Goal: Complete application form: Complete application form

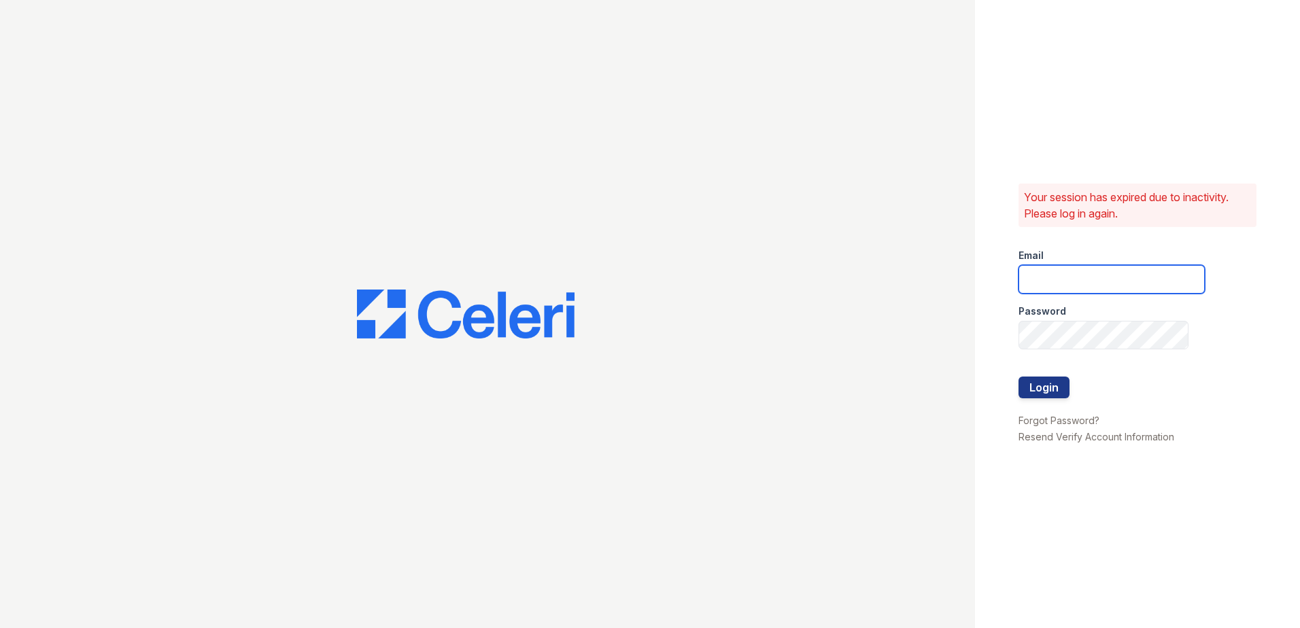
type input "arrivewestborough@trinity-pm.com"
click at [1059, 402] on div at bounding box center [1112, 406] width 186 height 14
click at [1060, 379] on button "Login" at bounding box center [1044, 388] width 51 height 22
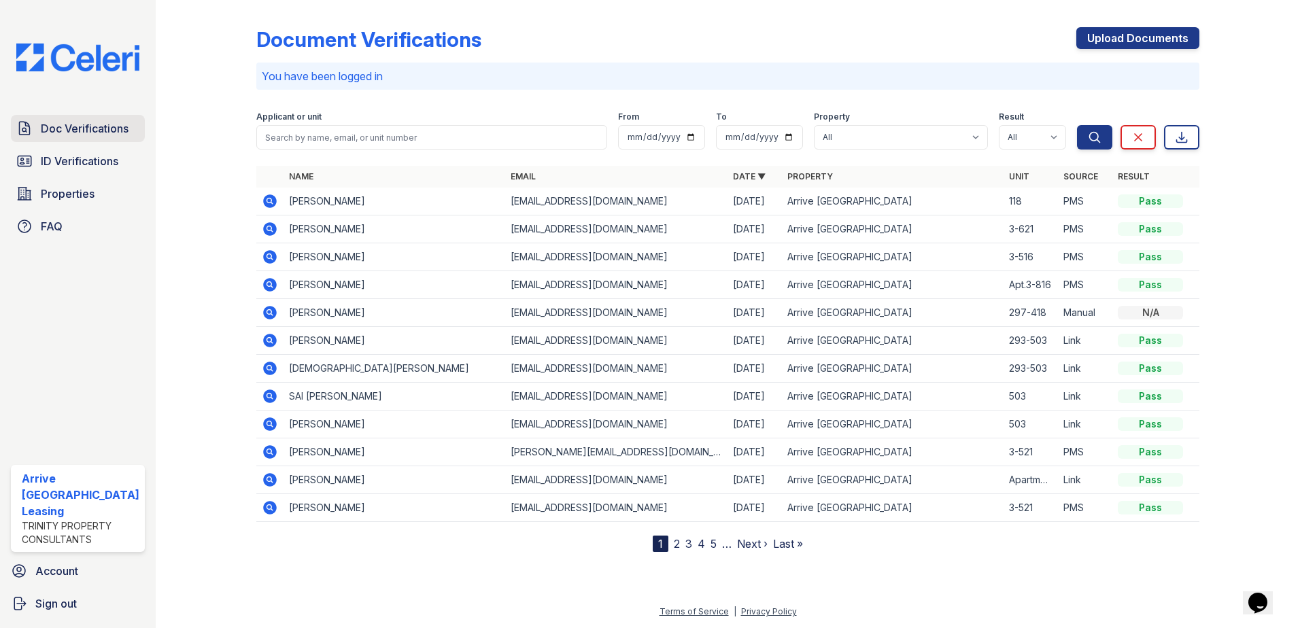
click at [68, 133] on span "Doc Verifications" at bounding box center [85, 128] width 88 height 16
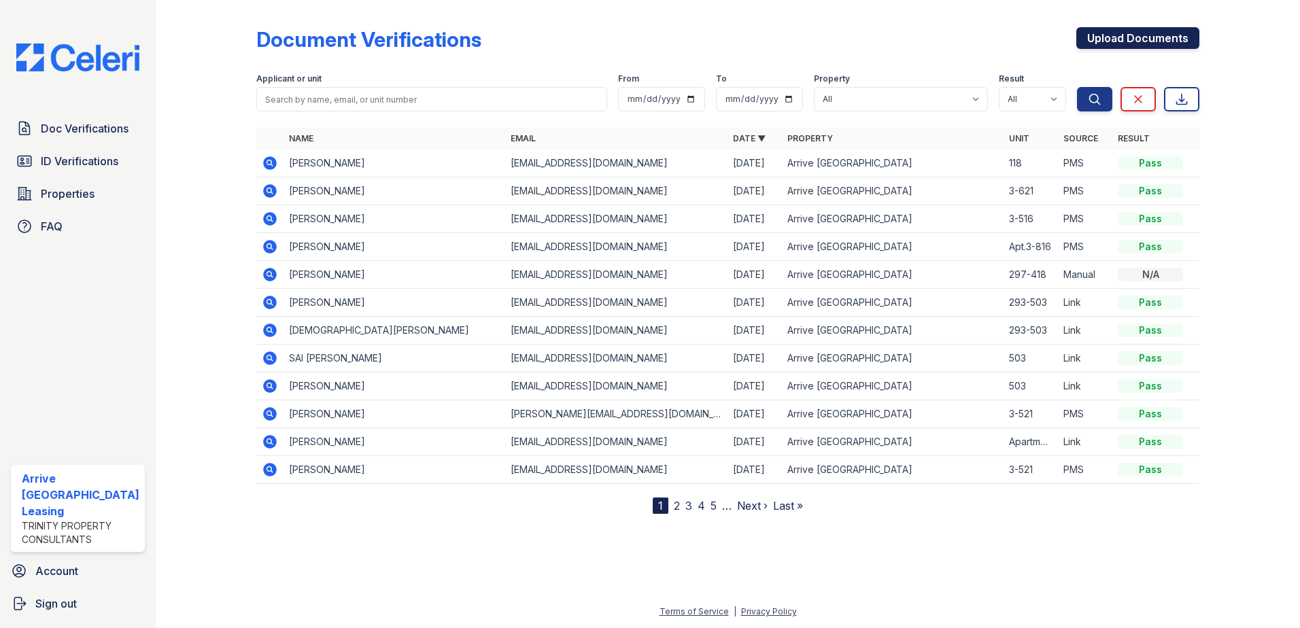
click at [1159, 40] on link "Upload Documents" at bounding box center [1138, 38] width 123 height 22
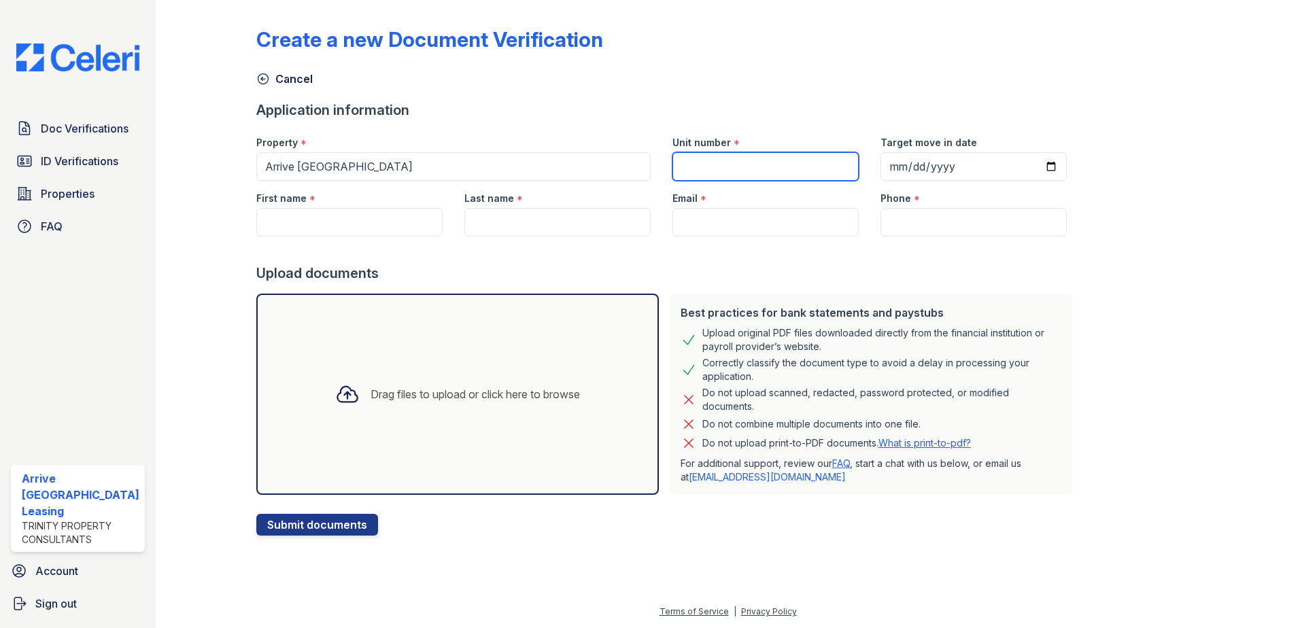
click at [782, 171] on input "Unit number" at bounding box center [766, 166] width 186 height 29
type input "293"
drag, startPoint x: 805, startPoint y: 161, endPoint x: 882, endPoint y: 159, distance: 77.6
click at [804, 161] on input "293" at bounding box center [766, 166] width 186 height 29
click at [1029, 163] on input "Target move in date" at bounding box center [974, 166] width 186 height 29
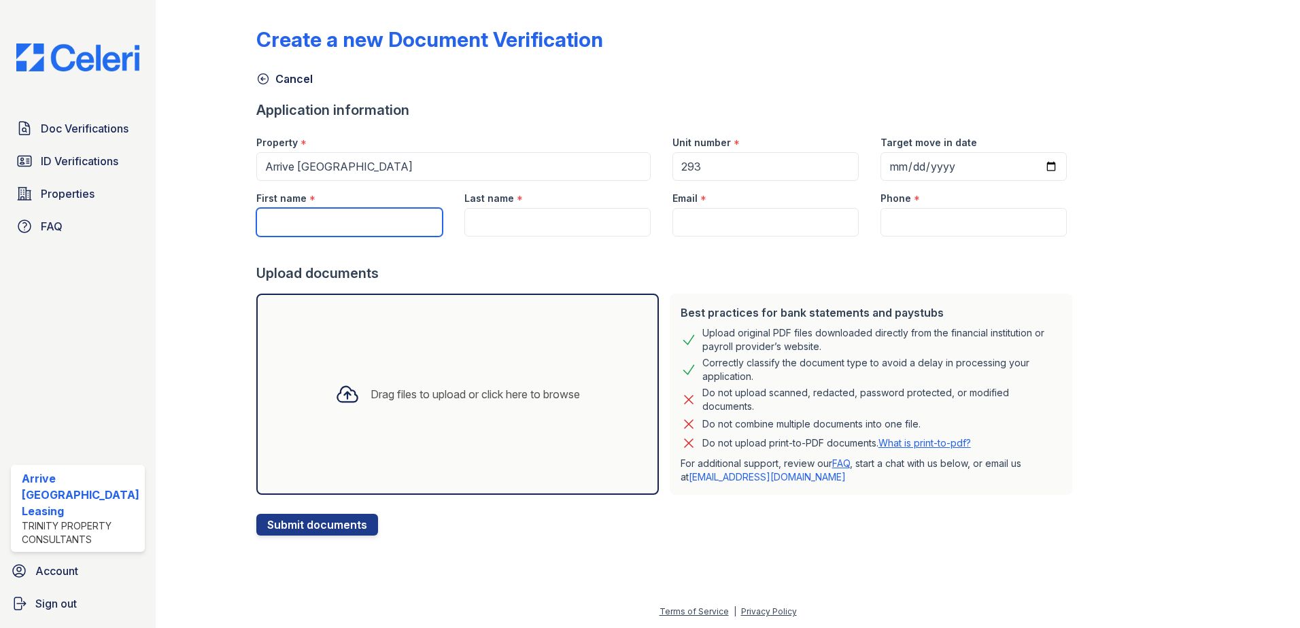
click at [358, 224] on input "First name" at bounding box center [349, 222] width 186 height 29
type input "Louraine"
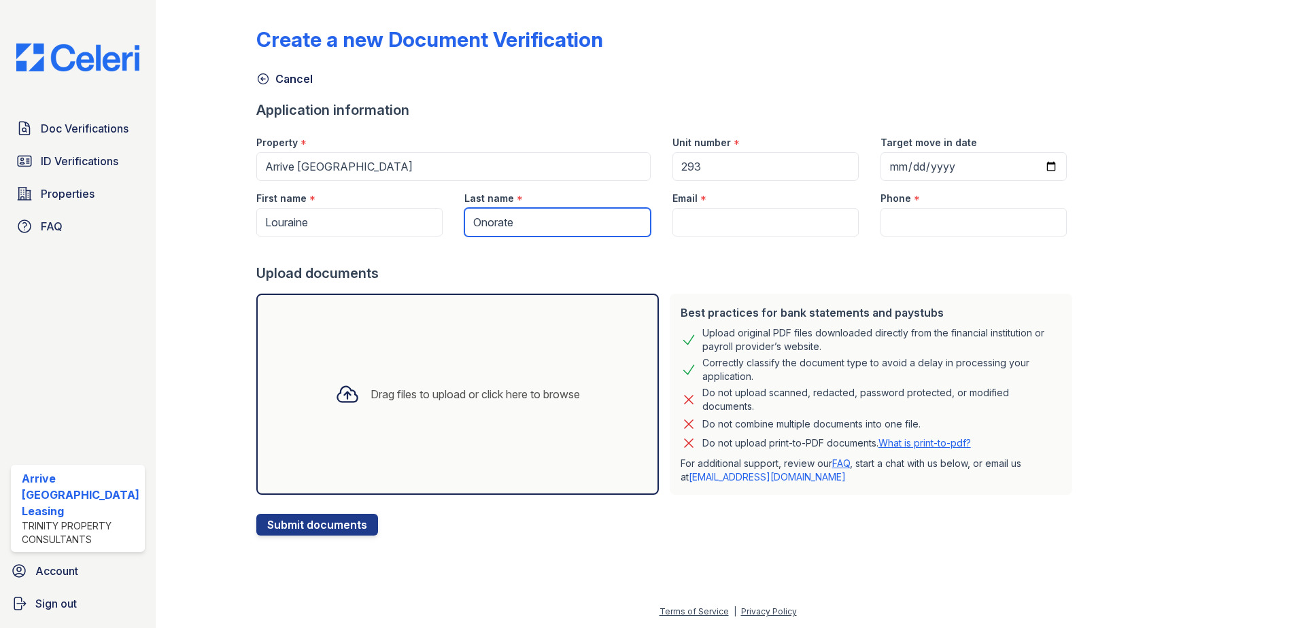
type input "Onorate"
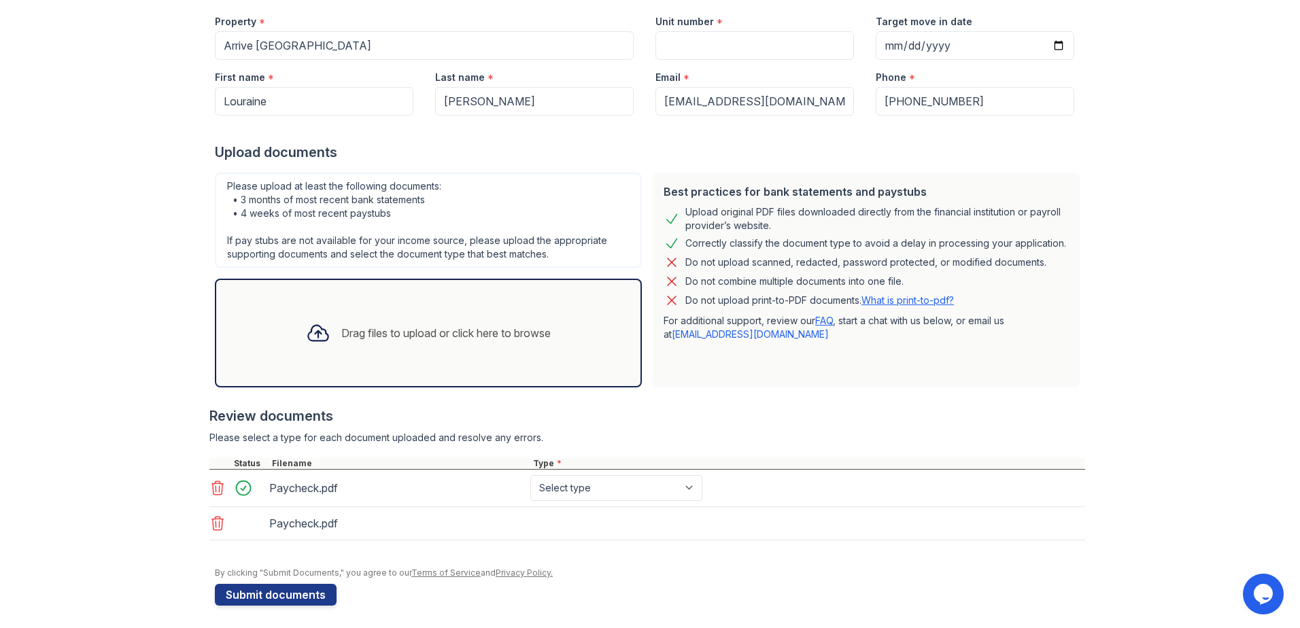
scroll to position [139, 0]
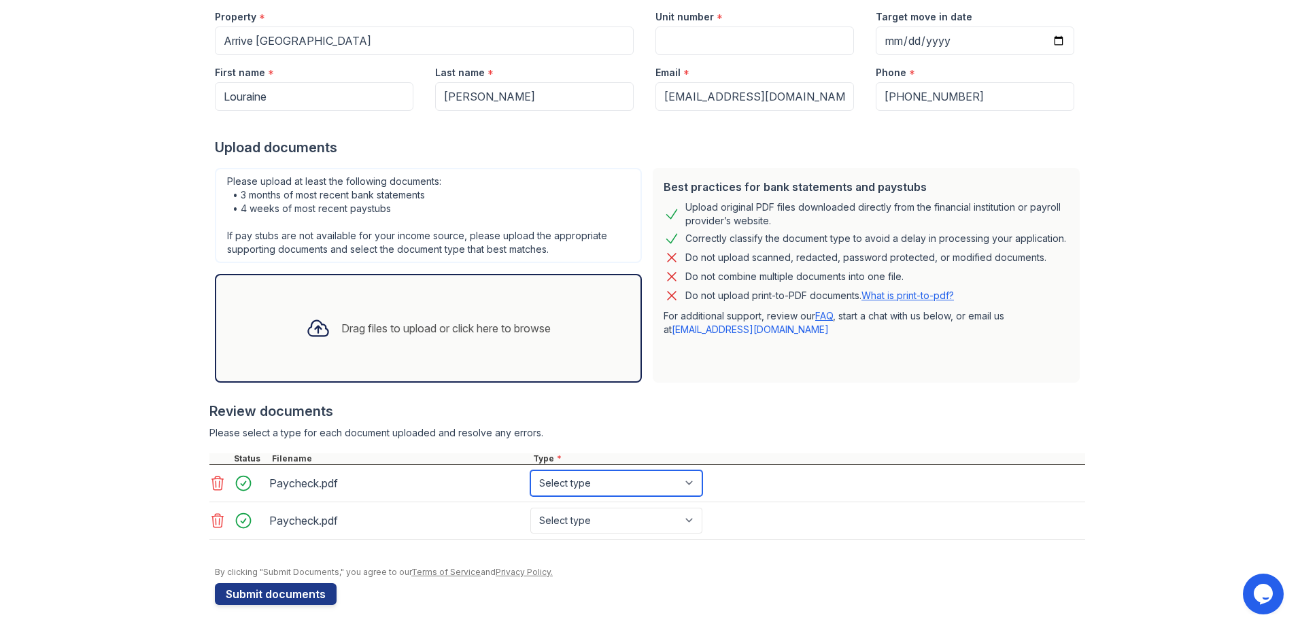
click at [568, 480] on select "Select type Paystub Bank Statement Offer Letter Tax Documents Benefit Award Let…" at bounding box center [616, 484] width 172 height 26
select select "paystub"
click at [530, 471] on select "Select type Paystub Bank Statement Offer Letter Tax Documents Benefit Award Let…" at bounding box center [616, 484] width 172 height 26
click at [575, 516] on select "Select type Paystub Bank Statement Offer Letter Tax Documents Benefit Award Let…" at bounding box center [616, 521] width 172 height 26
select select "paystub"
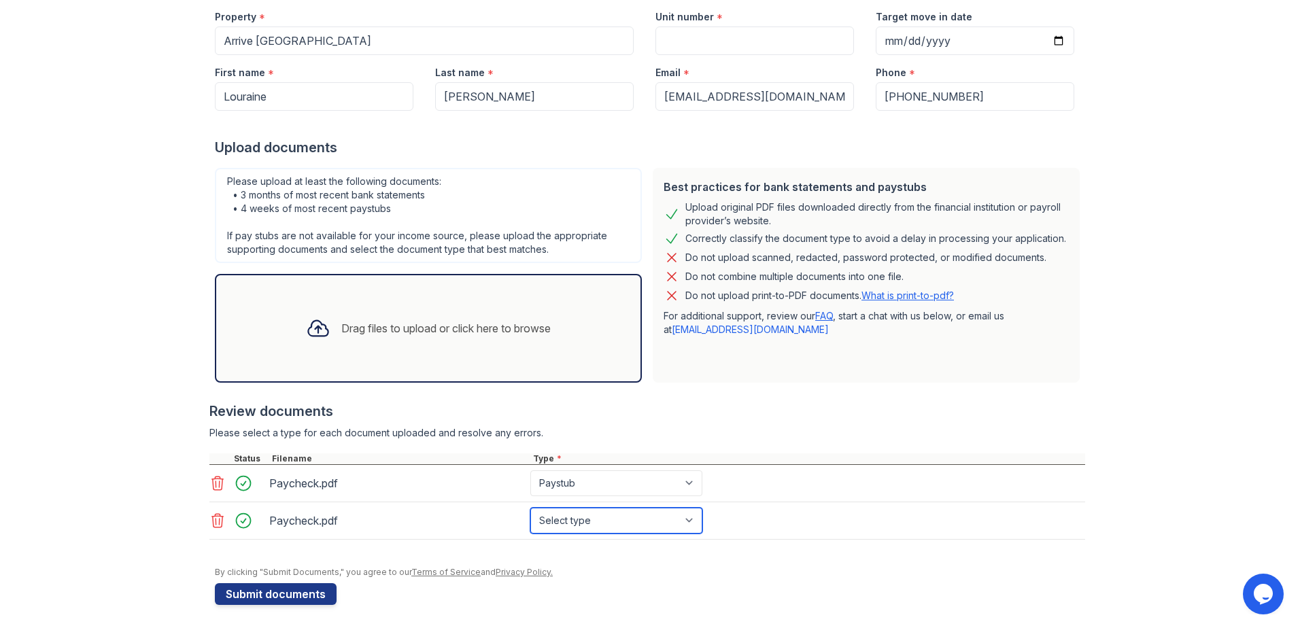
click at [530, 508] on select "Select type Paystub Bank Statement Offer Letter Tax Documents Benefit Award Let…" at bounding box center [616, 521] width 172 height 26
click at [1151, 280] on div "Upload Documents for Arrive [GEOGRAPHIC_DATA] Application information Property …" at bounding box center [650, 247] width 1257 height 772
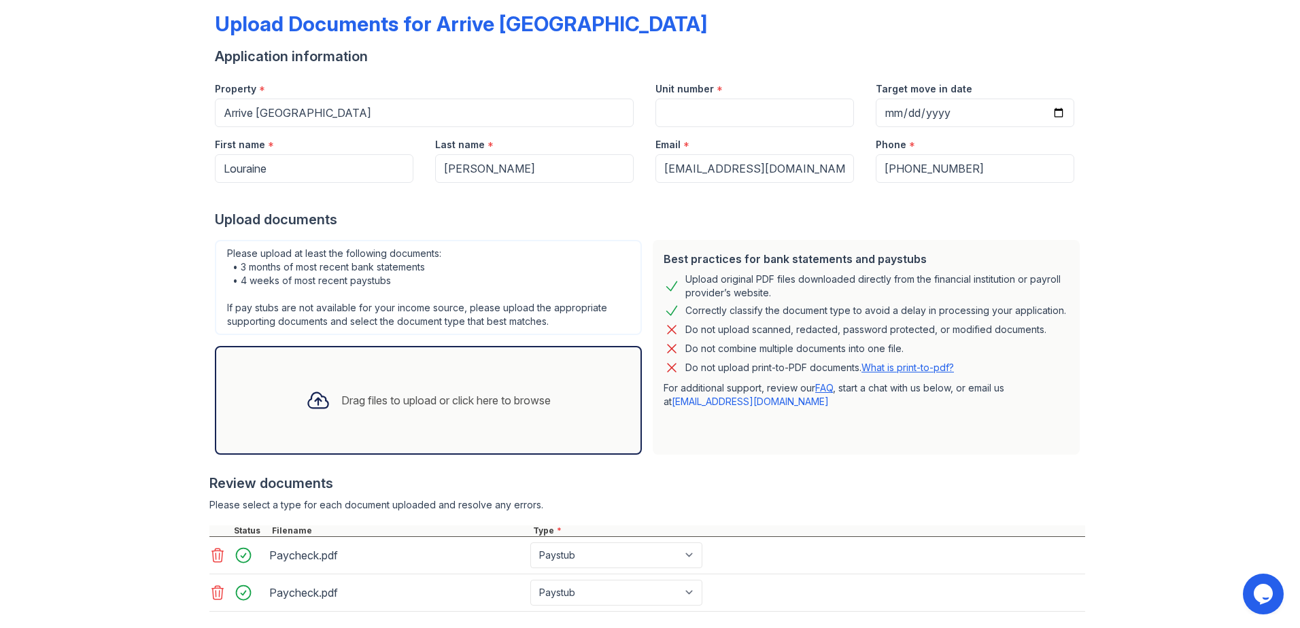
scroll to position [3, 0]
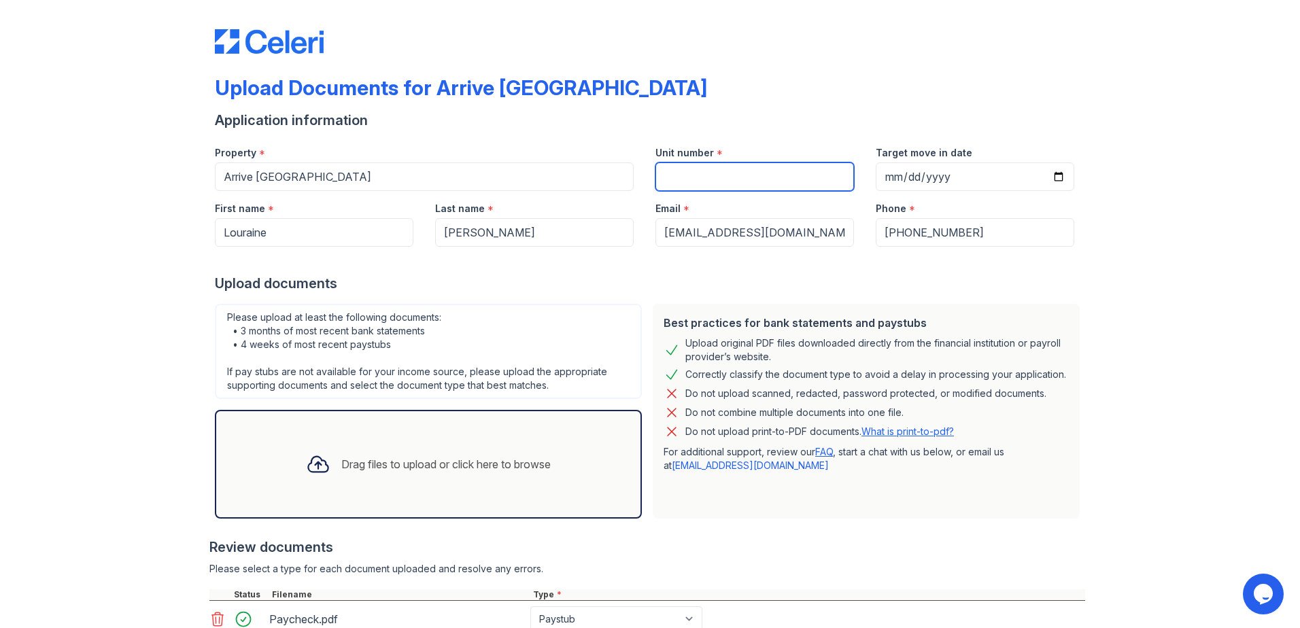
click at [723, 173] on input "Unit number" at bounding box center [755, 177] width 199 height 29
type input "293-121"
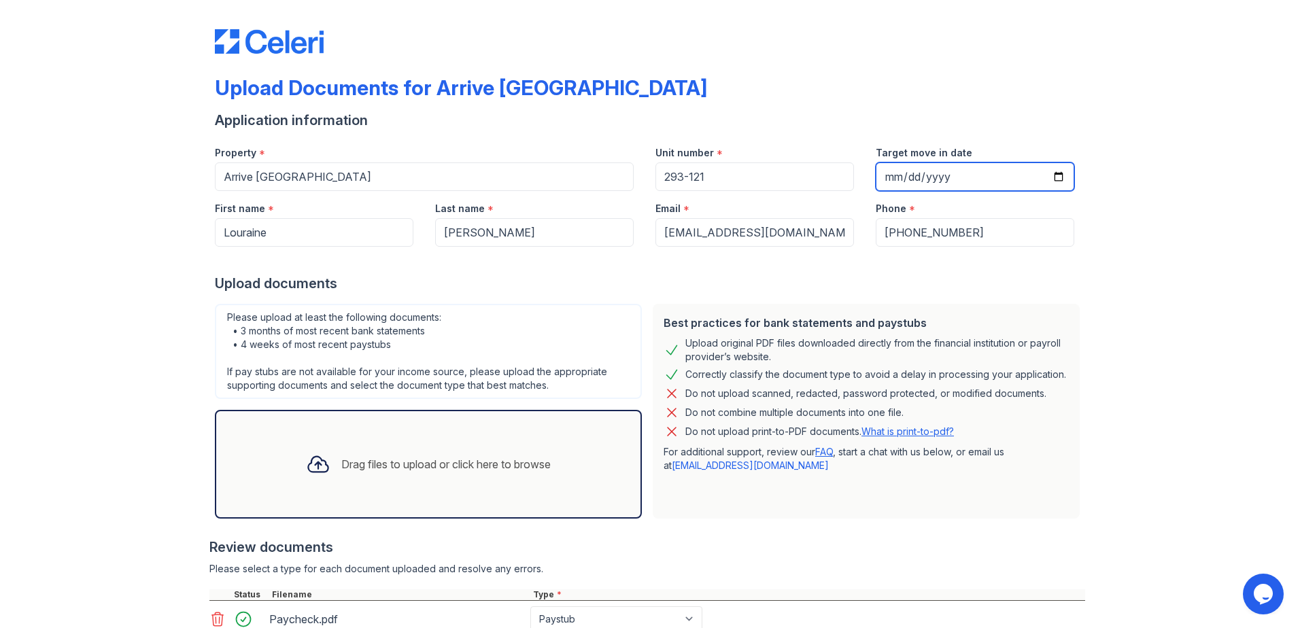
click at [1048, 172] on input "Target move in date" at bounding box center [975, 177] width 199 height 29
type input "[DATE]"
click at [86, 262] on div "Upload Documents for Arrive [GEOGRAPHIC_DATA] Application information Property …" at bounding box center [650, 383] width 1257 height 772
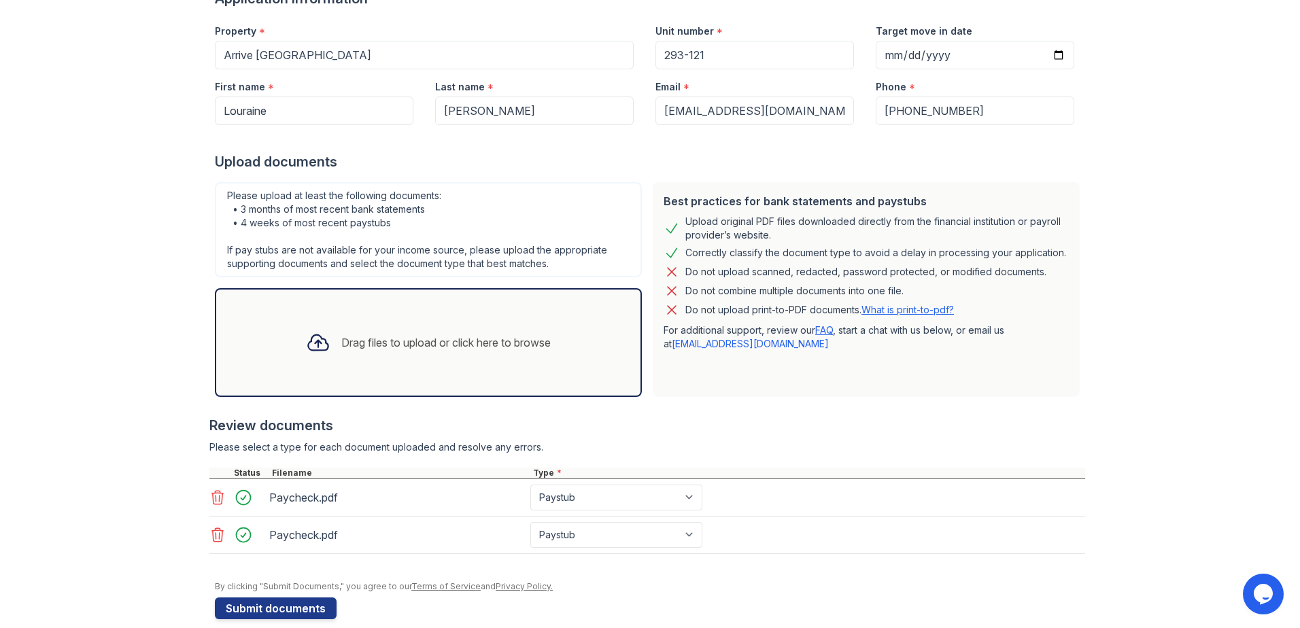
scroll to position [143, 0]
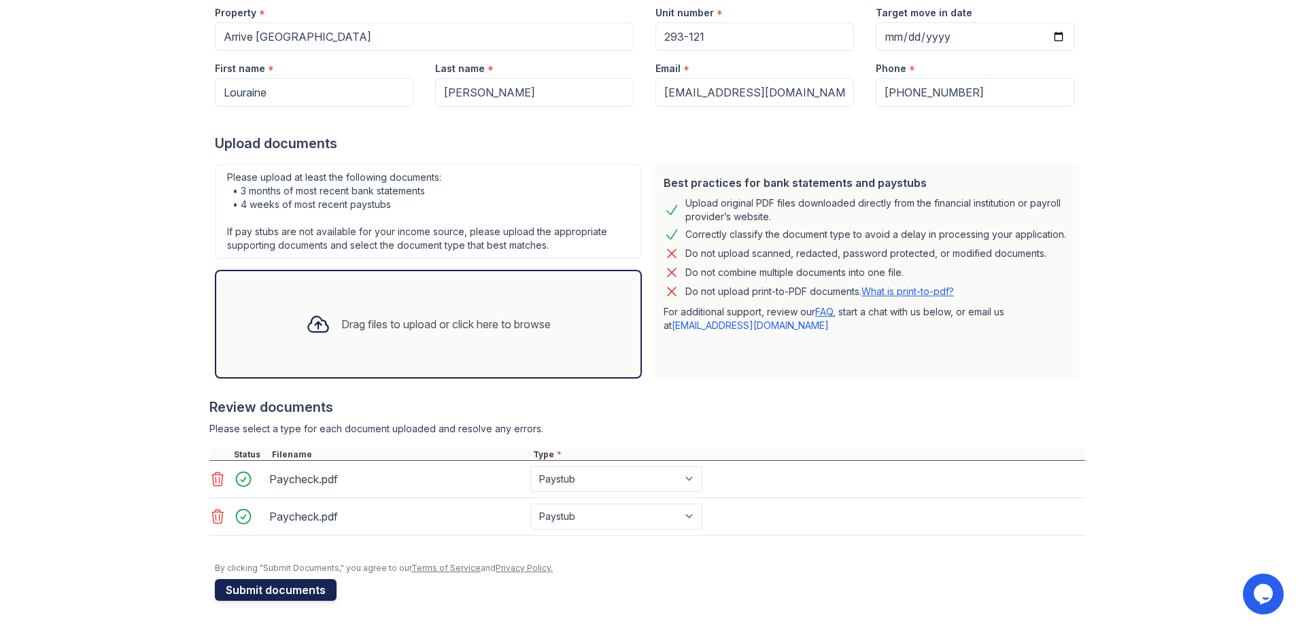
click at [284, 593] on button "Submit documents" at bounding box center [276, 590] width 122 height 22
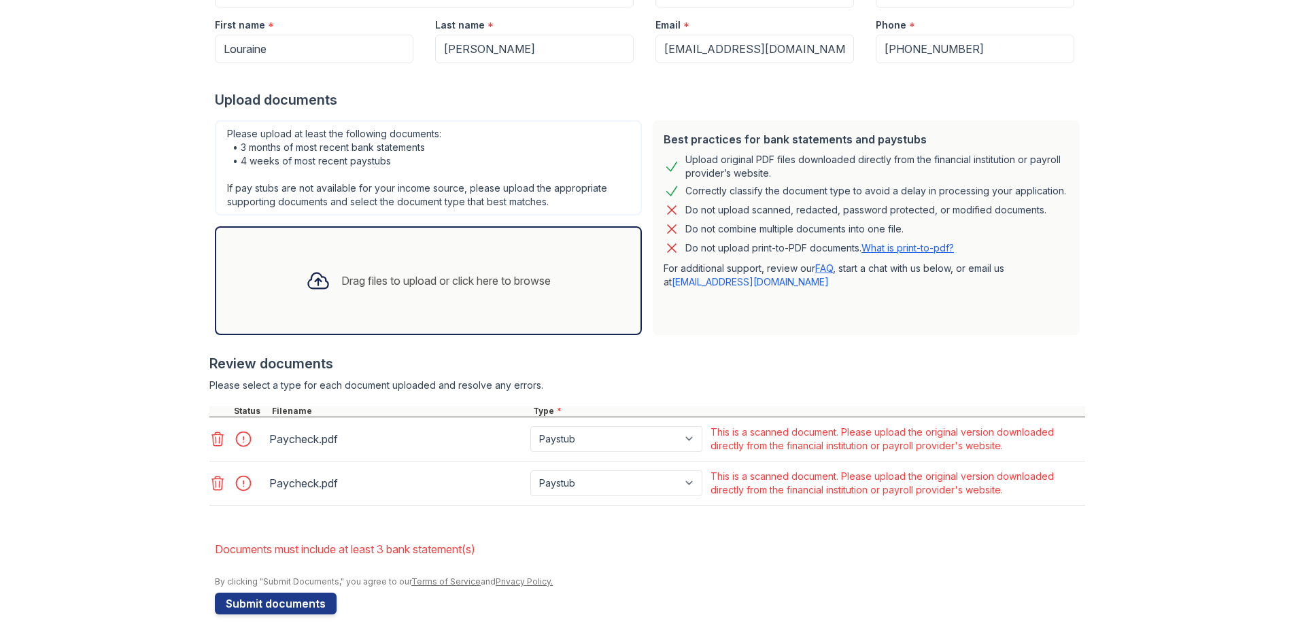
scroll to position [239, 0]
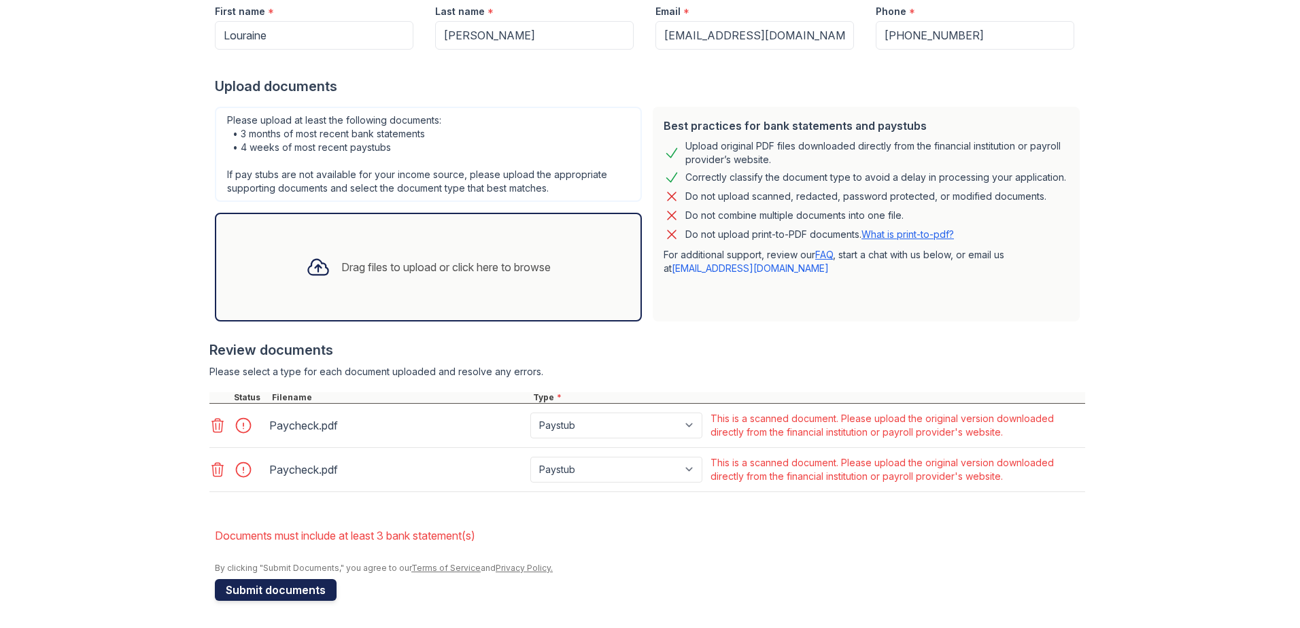
click at [281, 592] on button "Submit documents" at bounding box center [276, 590] width 122 height 22
